Goal: Task Accomplishment & Management: Manage account settings

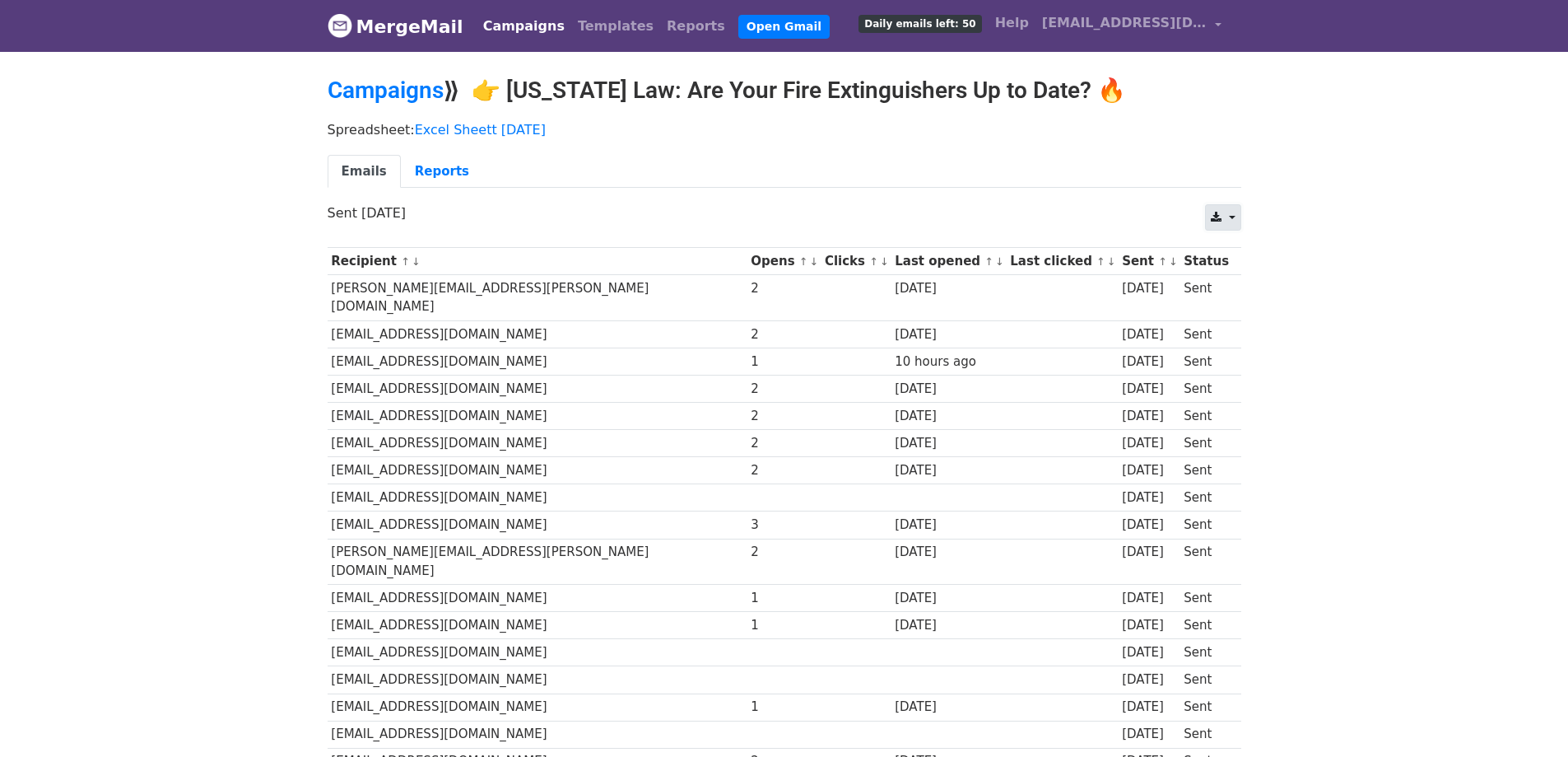
click at [1219, 215] on icon at bounding box center [1216, 217] width 11 height 11
click at [1222, 248] on link "CSV" at bounding box center [1243, 255] width 74 height 26
click at [1227, 219] on link at bounding box center [1223, 217] width 35 height 26
click at [444, 177] on link "Reports" at bounding box center [442, 171] width 83 height 33
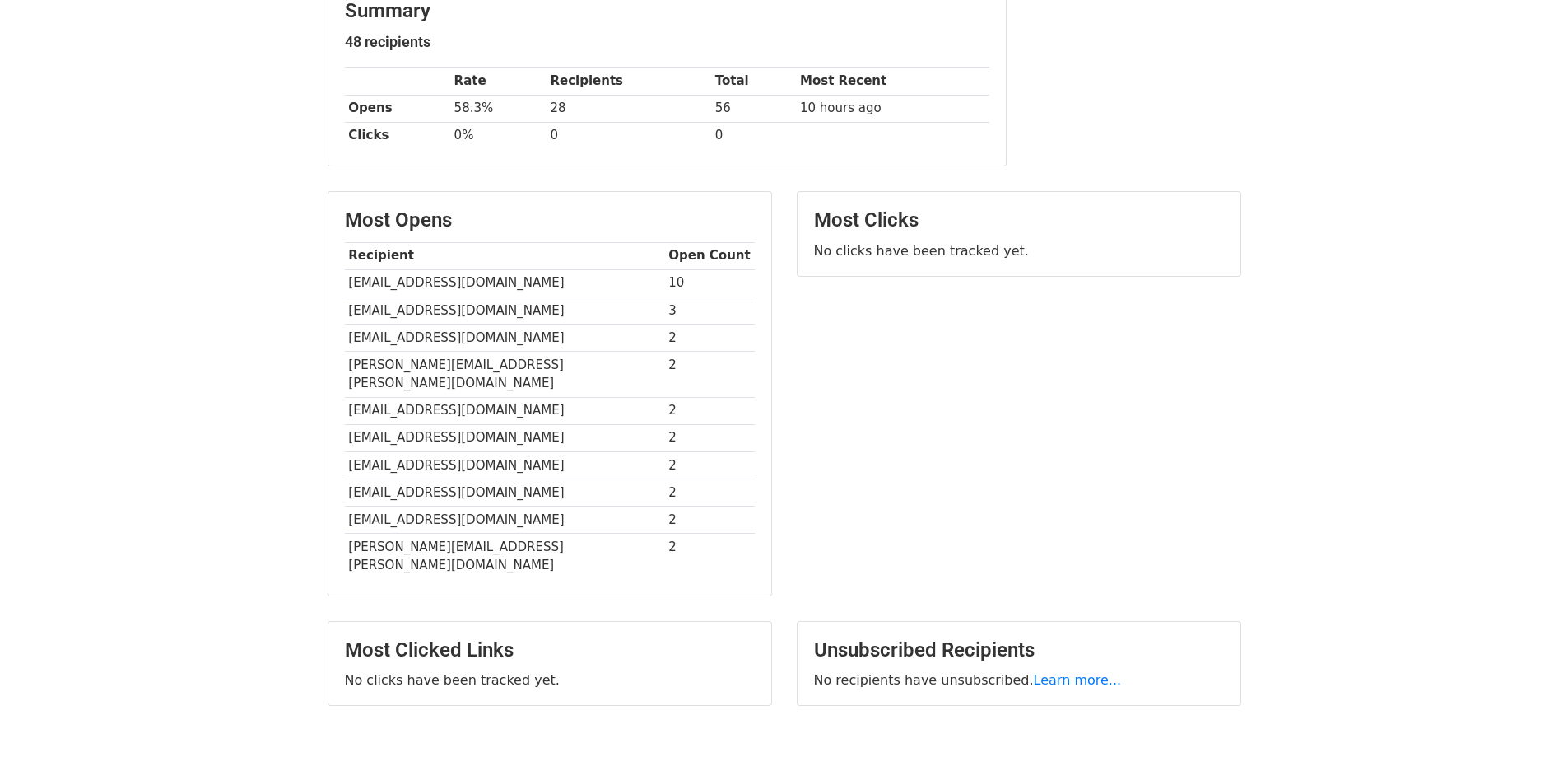
scroll to position [247, 0]
